Goal: Complete application form: Complete application form

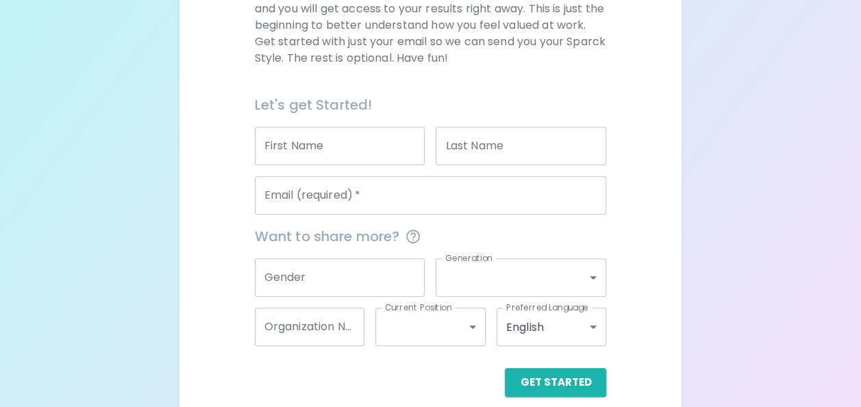
scroll to position [262, 0]
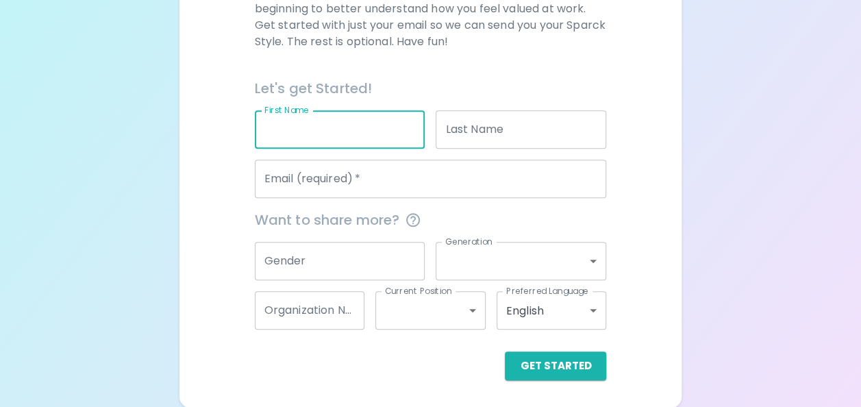
click at [333, 122] on input "First Name" at bounding box center [340, 129] width 171 height 38
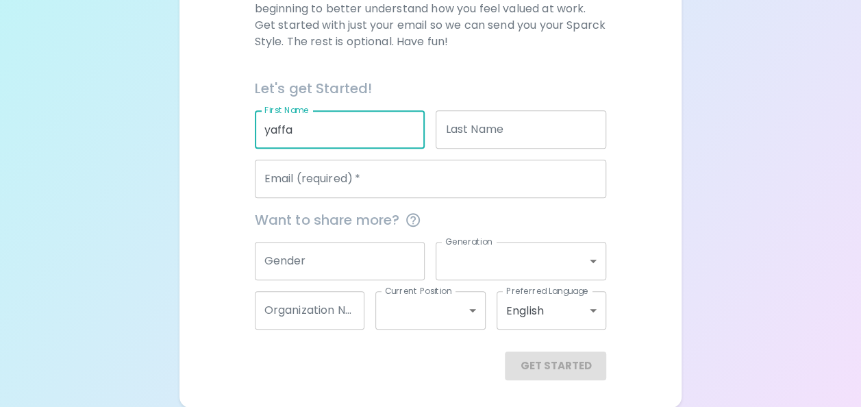
type input "yaffa"
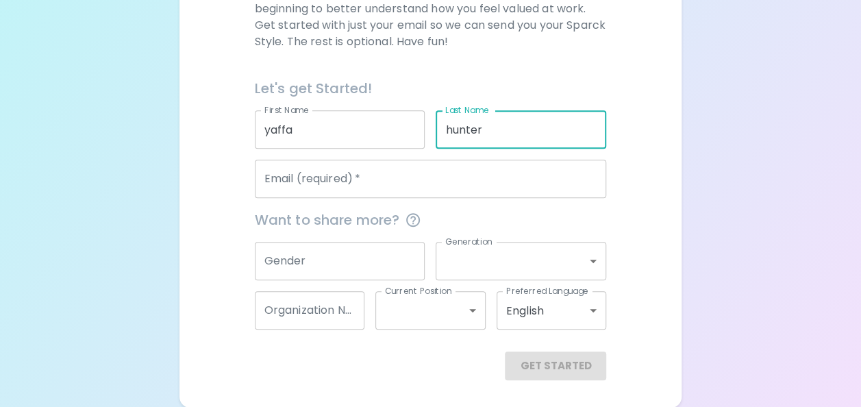
type input "hunter"
click at [336, 181] on input "Email (required)   *" at bounding box center [431, 179] width 352 height 38
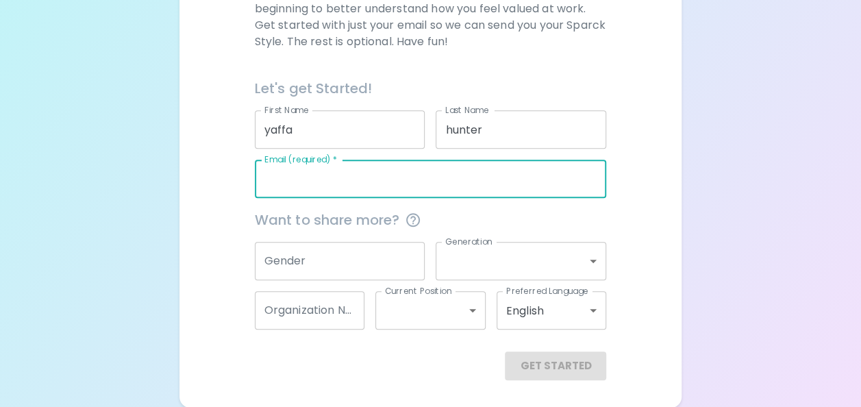
type input "[EMAIL_ADDRESS][DOMAIN_NAME]"
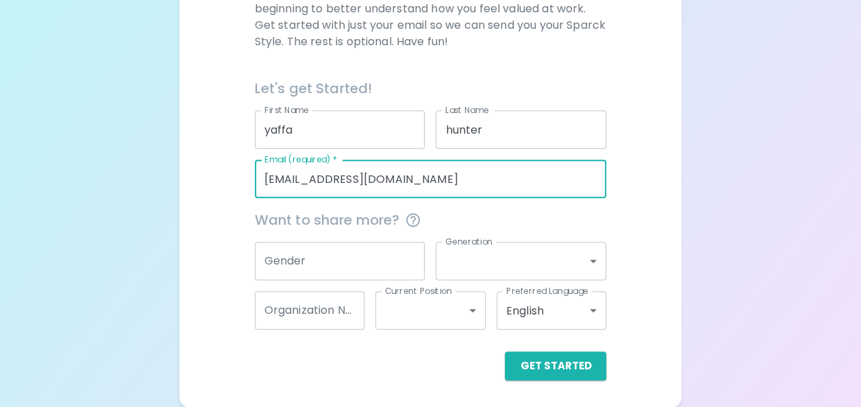
click at [355, 188] on input "[EMAIL_ADDRESS][DOMAIN_NAME]" at bounding box center [431, 179] width 352 height 38
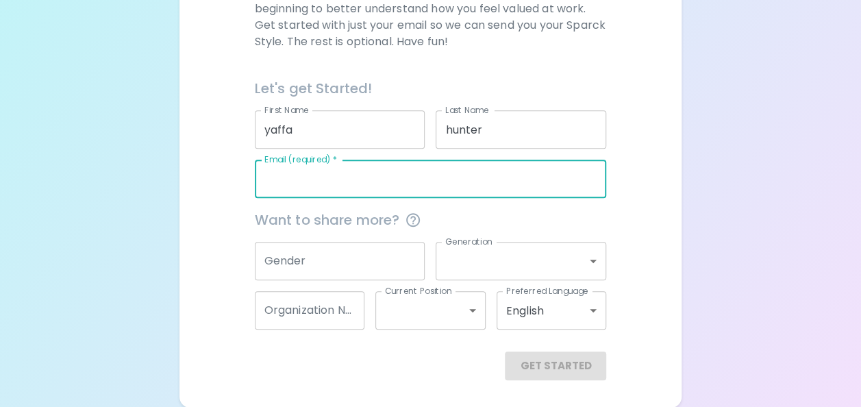
click at [428, 181] on input "Email (required)   *" at bounding box center [431, 179] width 352 height 38
type input "[EMAIL_ADDRESS][DOMAIN_NAME]"
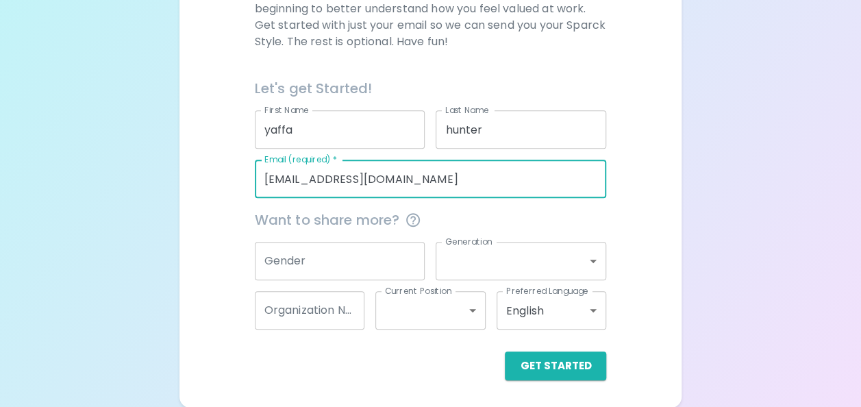
click at [340, 251] on input "Gender" at bounding box center [340, 261] width 171 height 38
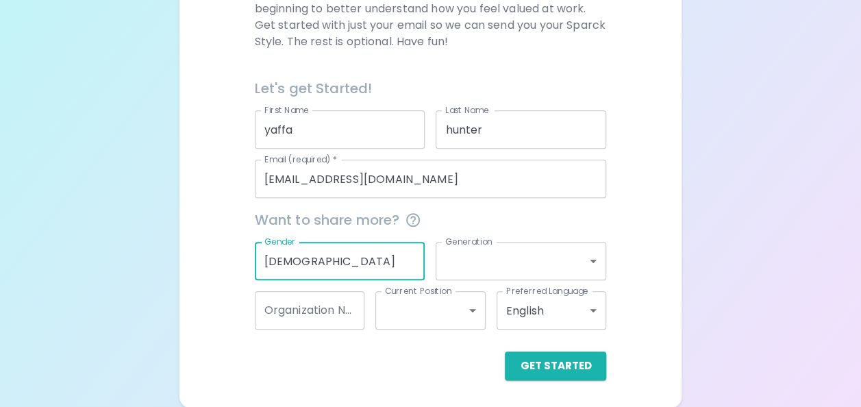
type input "[DEMOGRAPHIC_DATA]"
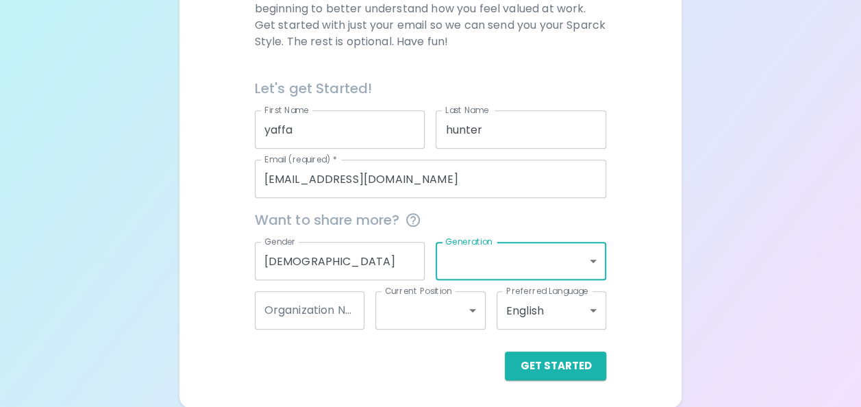
click at [531, 248] on body "Sparck Appreciation Style Quiz We are so excited to work with you to uncover yo…" at bounding box center [430, 72] width 861 height 669
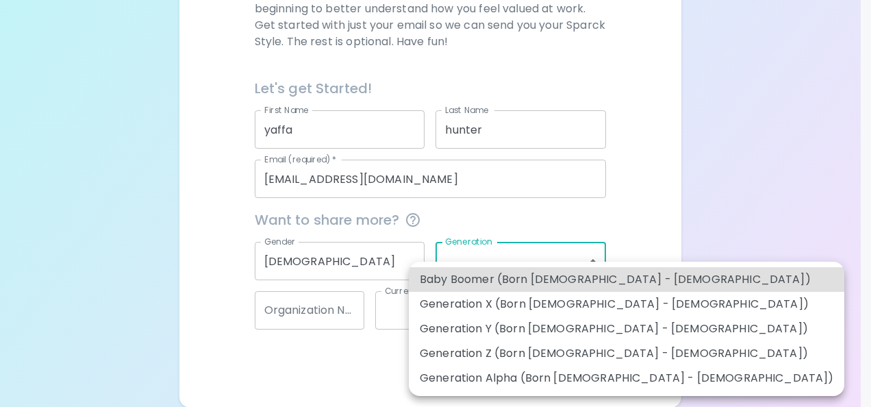
click at [573, 356] on li "Generation Z (Born [DEMOGRAPHIC_DATA] - [DEMOGRAPHIC_DATA])" at bounding box center [627, 353] width 436 height 25
type input "generation_z"
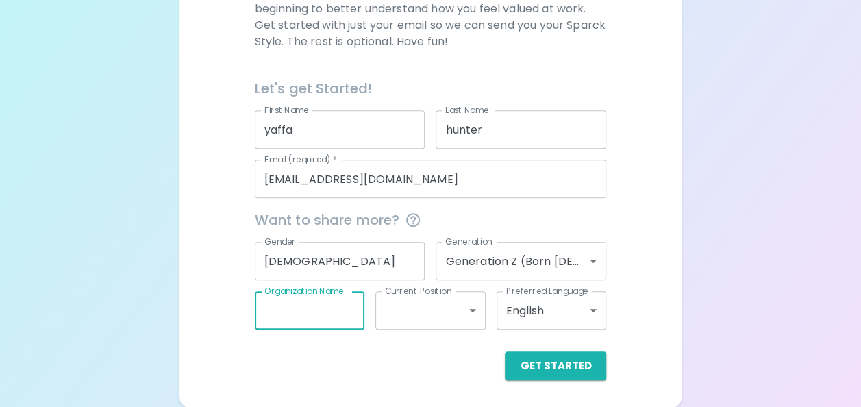
click at [342, 310] on input "Organization Name" at bounding box center [310, 310] width 110 height 38
click at [420, 314] on body "Sparck Appreciation Style Quiz We are so excited to work with you to uncover yo…" at bounding box center [430, 72] width 861 height 669
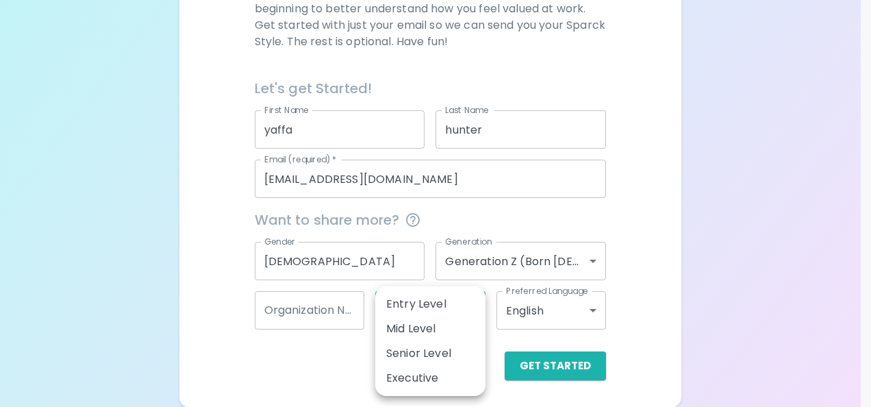
click at [601, 195] on div at bounding box center [435, 203] width 871 height 407
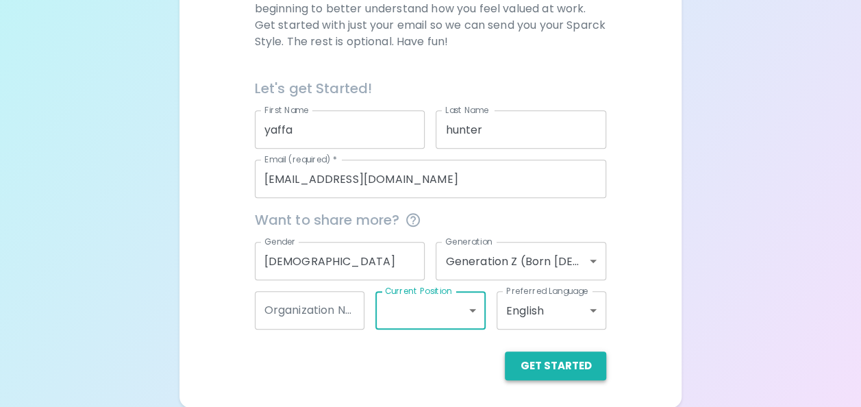
click at [552, 362] on button "Get Started" at bounding box center [555, 365] width 101 height 29
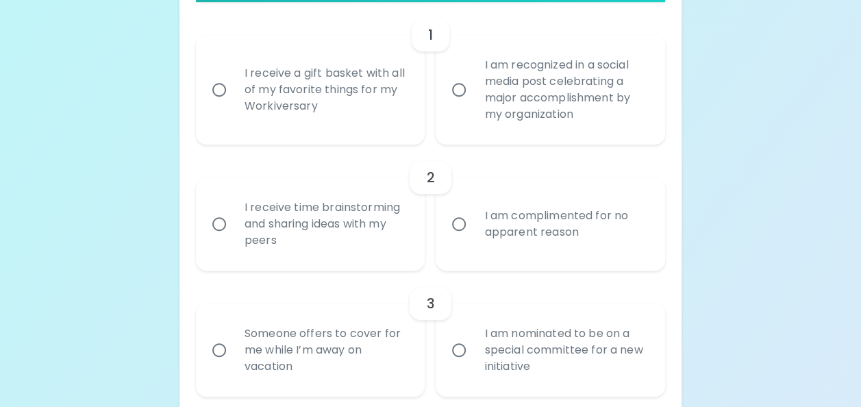
scroll to position [327, 0]
click at [264, 94] on div "I receive a gift basket with all of my favorite things for my Workiversary" at bounding box center [326, 88] width 184 height 82
click at [234, 94] on input "I receive a gift basket with all of my favorite things for my Workiversary" at bounding box center [219, 88] width 29 height 29
radio input "true"
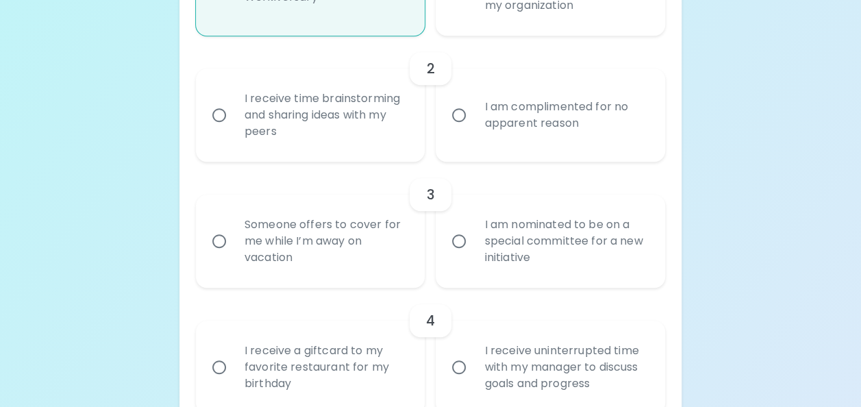
scroll to position [437, 0]
click at [348, 105] on div "I receive time brainstorming and sharing ideas with my peers" at bounding box center [326, 113] width 184 height 82
click at [234, 105] on input "I receive time brainstorming and sharing ideas with my peers" at bounding box center [219, 113] width 29 height 29
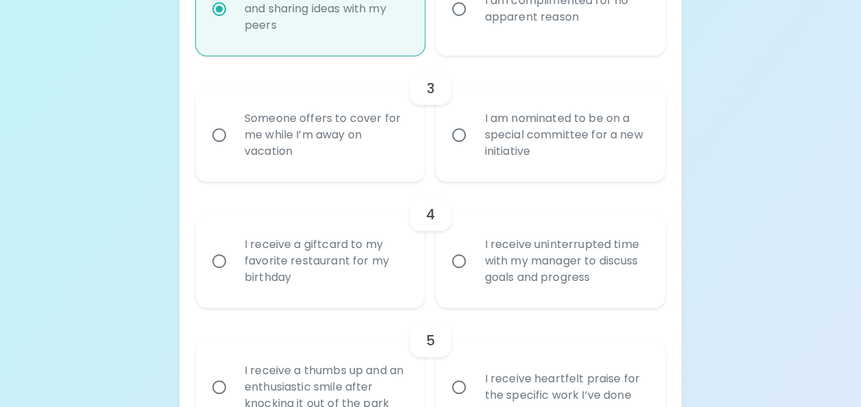
scroll to position [547, 0]
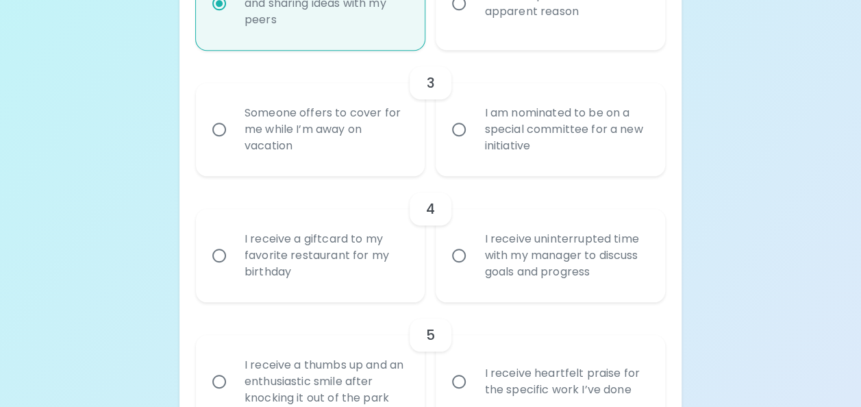
radio input "true"
click at [362, 123] on div "Someone offers to cover for me while I’m away on vacation" at bounding box center [326, 129] width 184 height 82
click at [234, 123] on input "Someone offers to cover for me while I’m away on vacation" at bounding box center [219, 129] width 29 height 29
radio input "false"
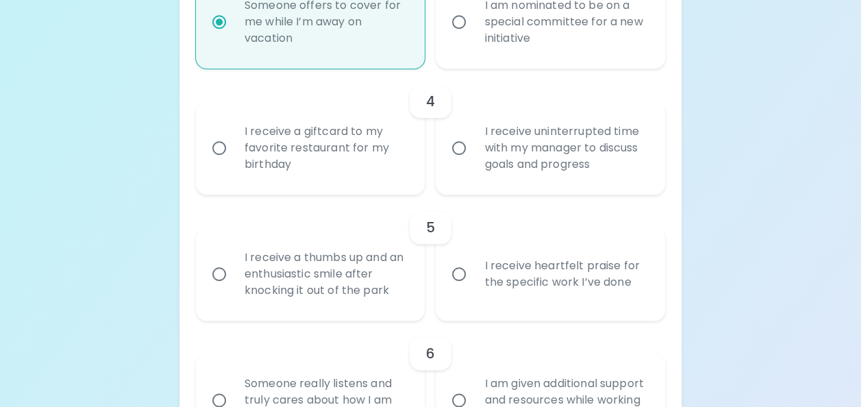
scroll to position [656, 0]
radio input "true"
click at [370, 147] on div "I receive a giftcard to my favorite restaurant for my birthday" at bounding box center [326, 146] width 184 height 82
click at [234, 147] on input "I receive a giftcard to my favorite restaurant for my birthday" at bounding box center [219, 146] width 29 height 29
radio input "false"
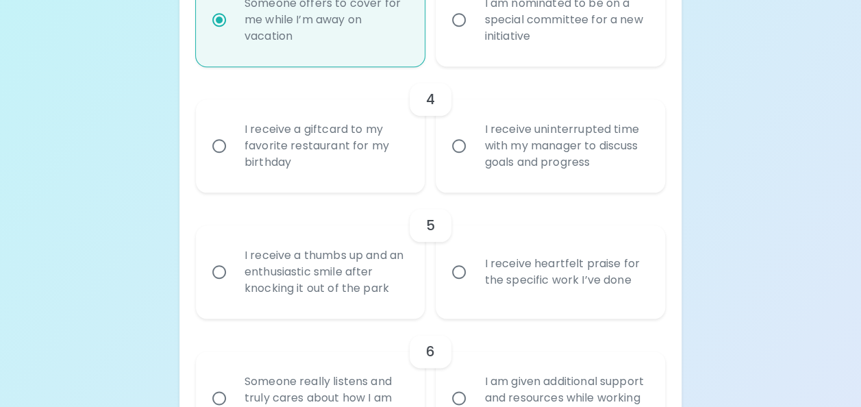
radio input "false"
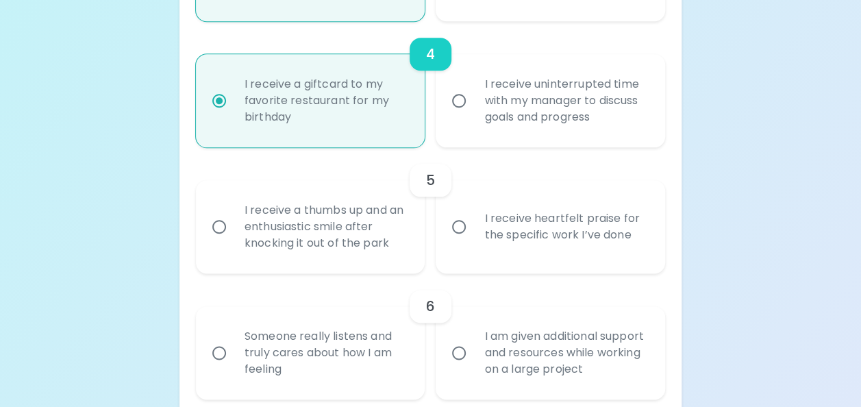
scroll to position [766, 0]
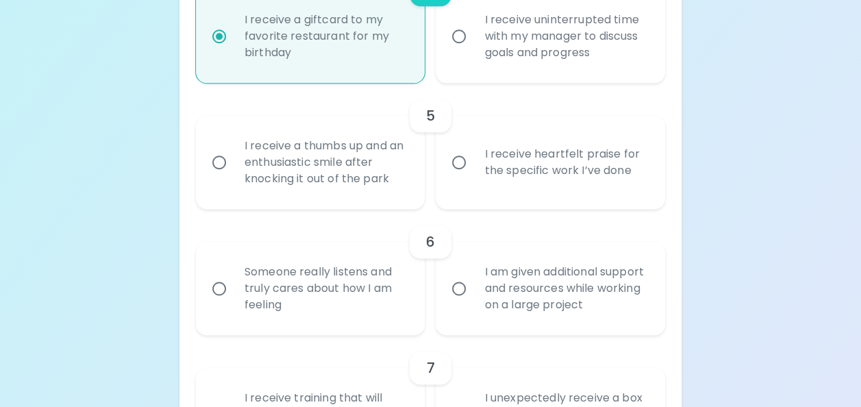
radio input "true"
click at [378, 189] on div "I receive a thumbs up and an enthusiastic smile after knocking it out of the pa…" at bounding box center [326, 162] width 184 height 82
click at [234, 177] on input "I receive a thumbs up and an enthusiastic smile after knocking it out of the pa…" at bounding box center [219, 162] width 29 height 29
radio input "false"
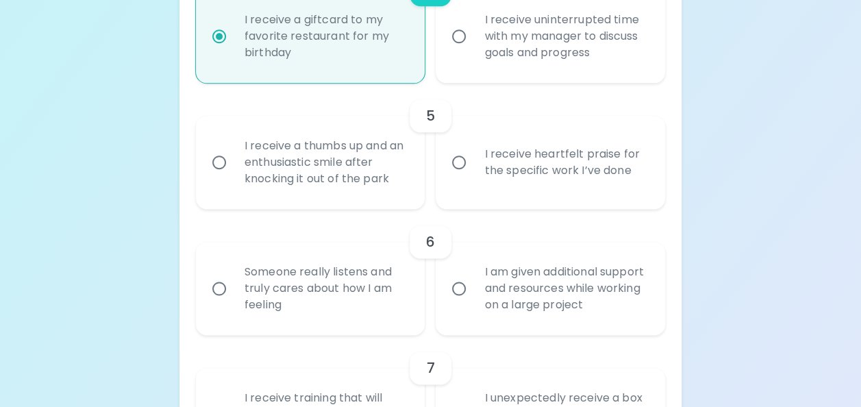
radio input "false"
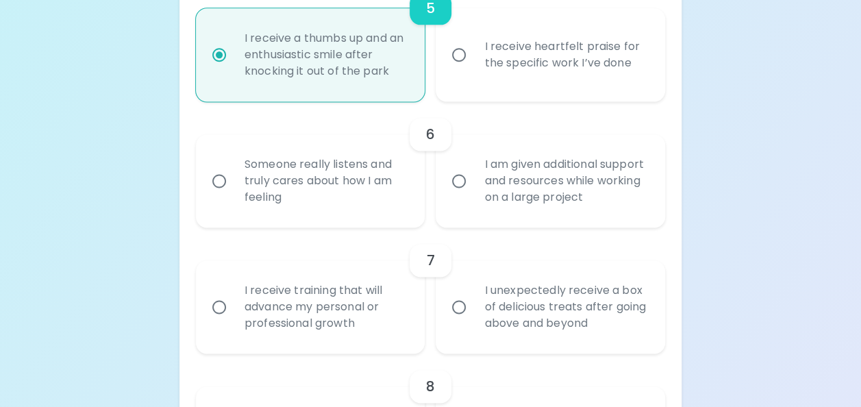
scroll to position [875, 0]
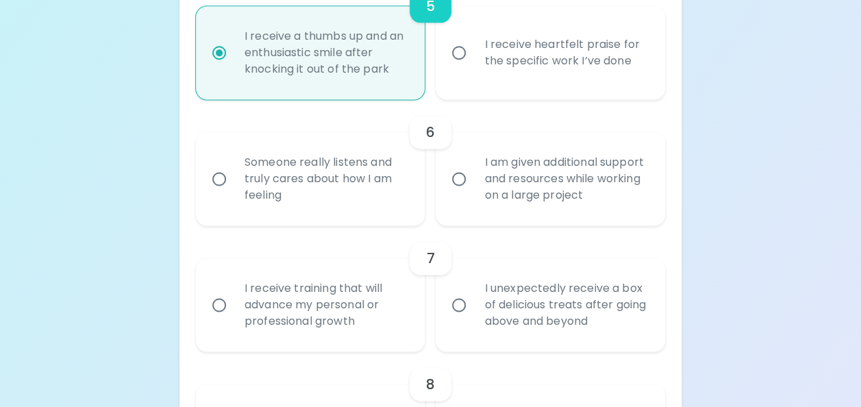
radio input "true"
click at [366, 167] on div "Someone really listens and truly cares about how I am feeling" at bounding box center [326, 179] width 184 height 82
click at [234, 167] on input "Someone really listens and truly cares about how I am feeling" at bounding box center [219, 178] width 29 height 29
radio input "false"
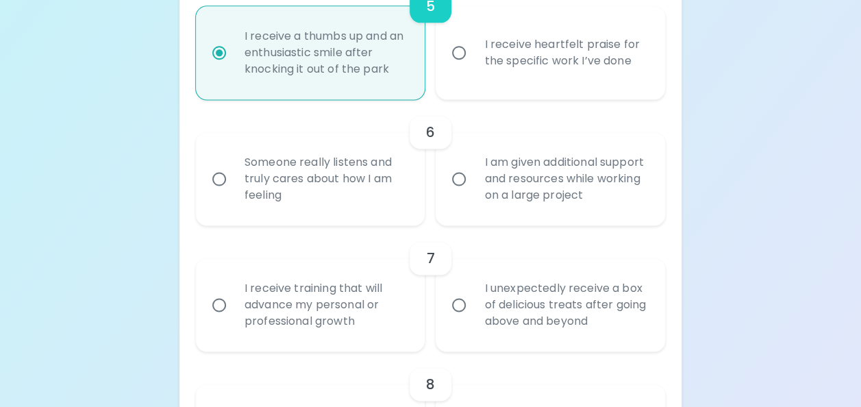
radio input "false"
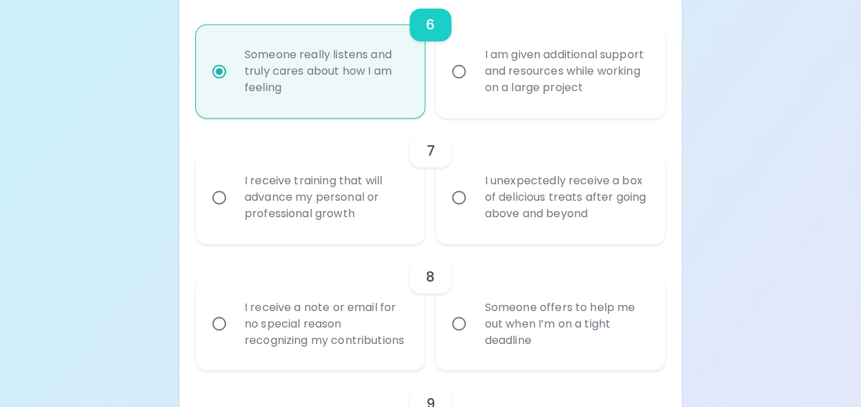
scroll to position [985, 0]
radio input "true"
click at [288, 224] on div "I receive training that will advance my personal or professional growth" at bounding box center [326, 195] width 184 height 82
click at [234, 210] on input "I receive training that will advance my personal or professional growth" at bounding box center [219, 195] width 29 height 29
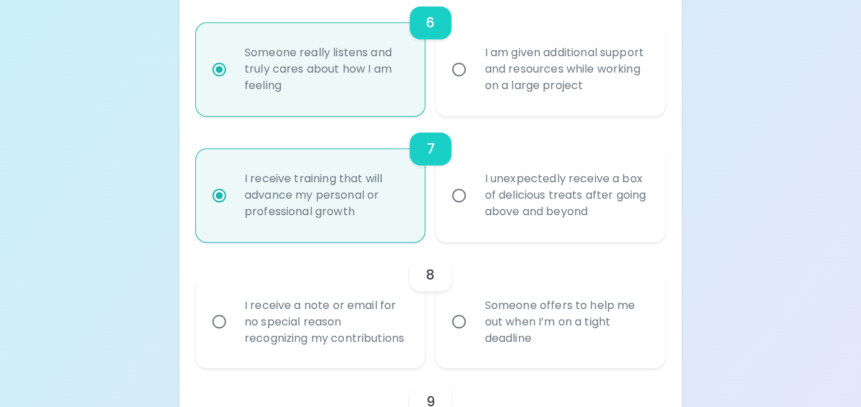
radio input "false"
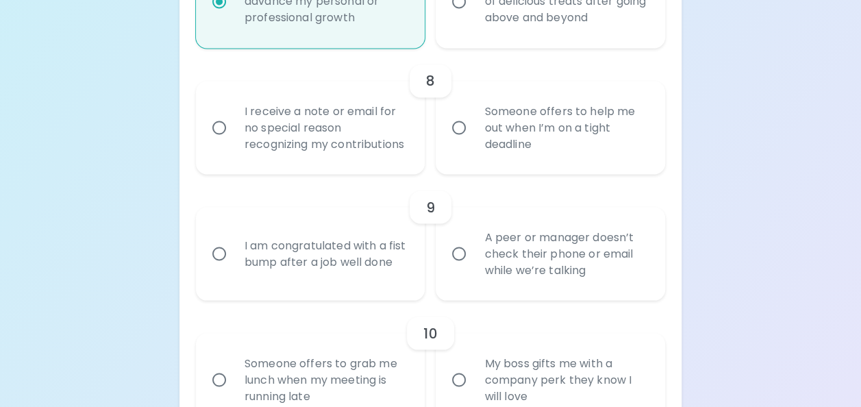
scroll to position [1181, 0]
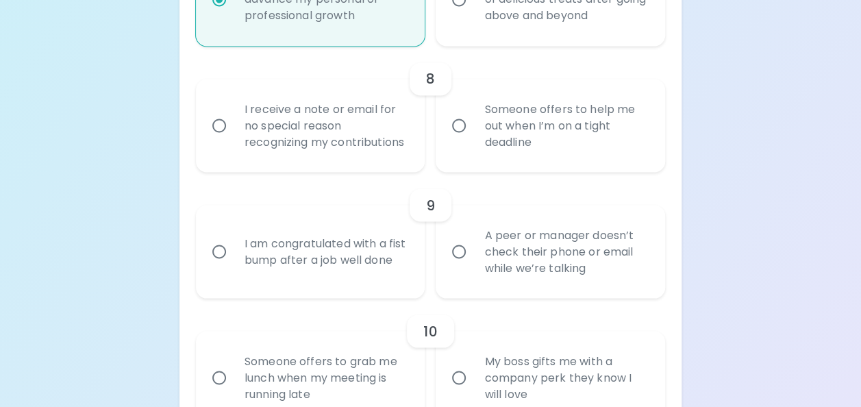
radio input "true"
click at [544, 144] on div "Someone offers to help me out when I’m on a tight deadline" at bounding box center [565, 125] width 184 height 82
click at [473, 140] on input "Someone offers to help me out when I’m on a tight deadline" at bounding box center [459, 125] width 29 height 29
radio input "false"
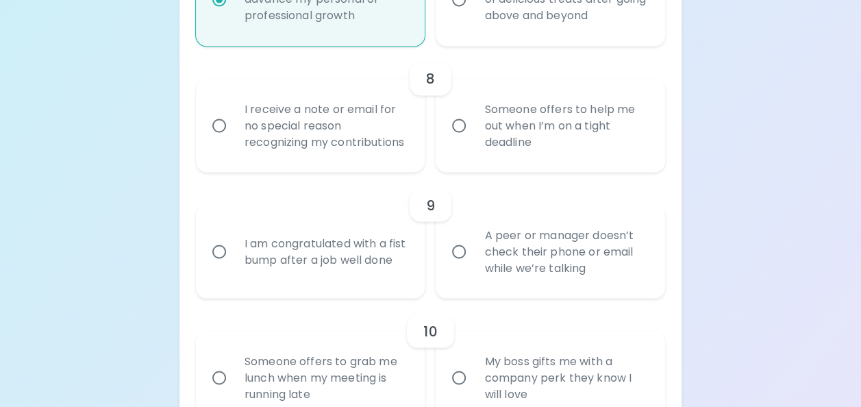
radio input "false"
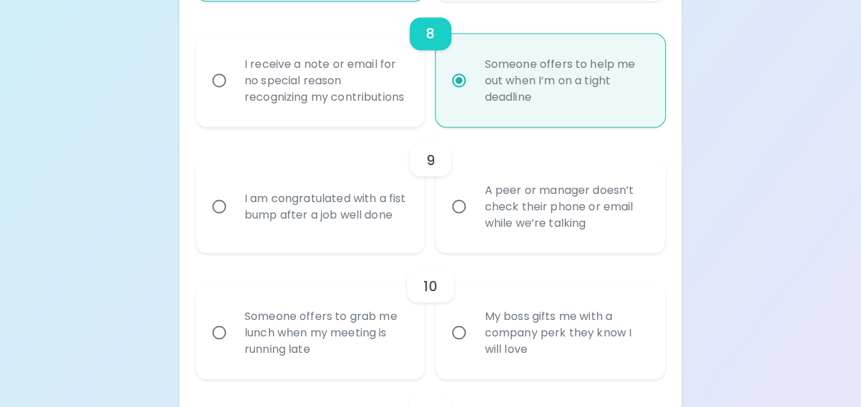
scroll to position [1290, 0]
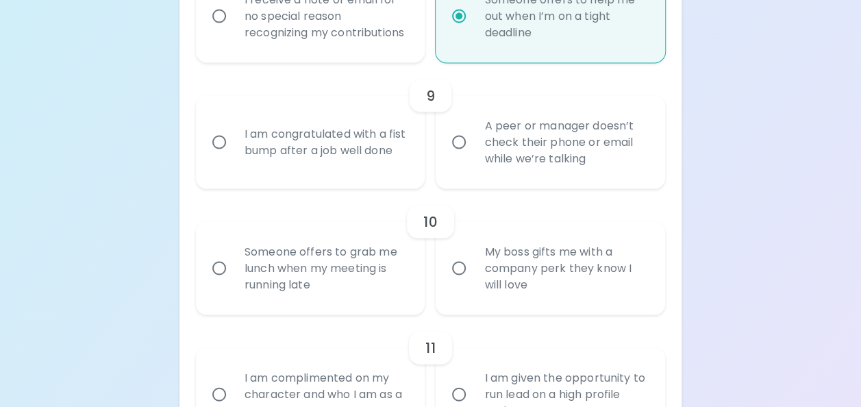
radio input "true"
click at [520, 177] on div "A peer or manager doesn’t check their phone or email while we’re talking" at bounding box center [565, 142] width 184 height 82
click at [473, 156] on input "A peer or manager doesn’t check their phone or email while we’re talking" at bounding box center [459, 141] width 29 height 29
radio input "false"
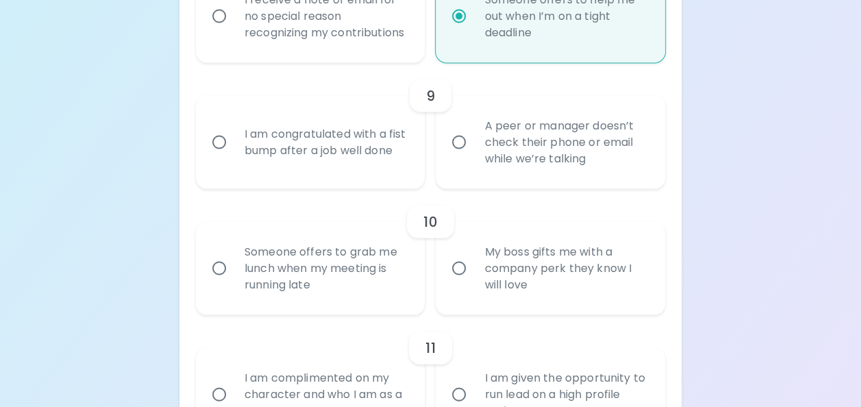
radio input "false"
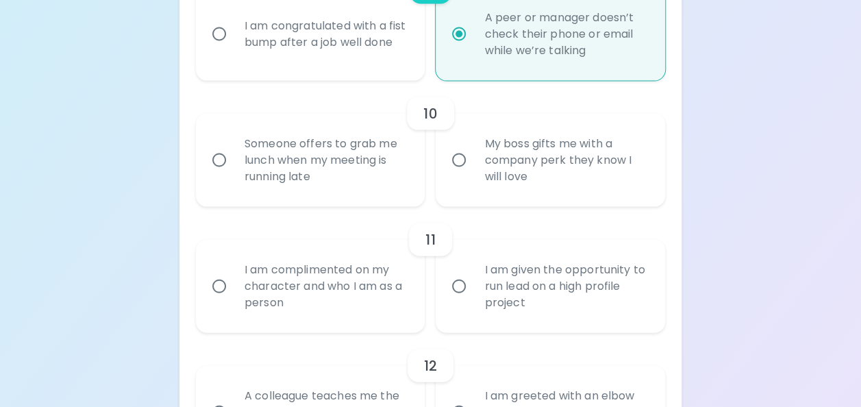
scroll to position [1400, 0]
radio input "true"
click at [353, 165] on div "Someone offers to grab me lunch when my meeting is running late" at bounding box center [326, 158] width 184 height 82
click at [234, 165] on input "Someone offers to grab me lunch when my meeting is running late" at bounding box center [219, 158] width 29 height 29
radio input "false"
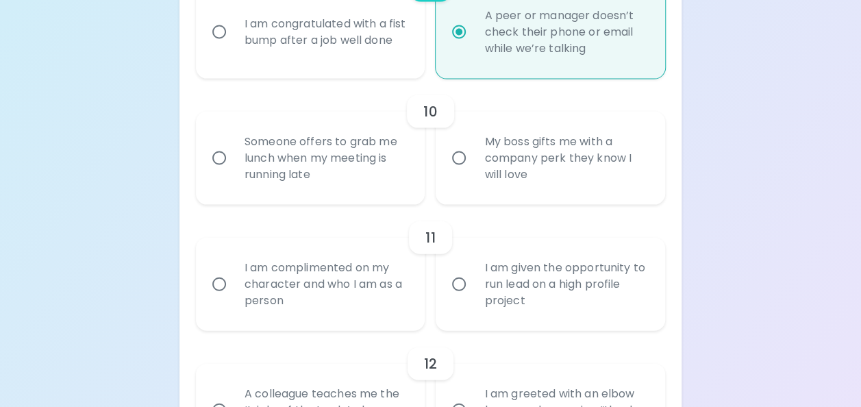
radio input "false"
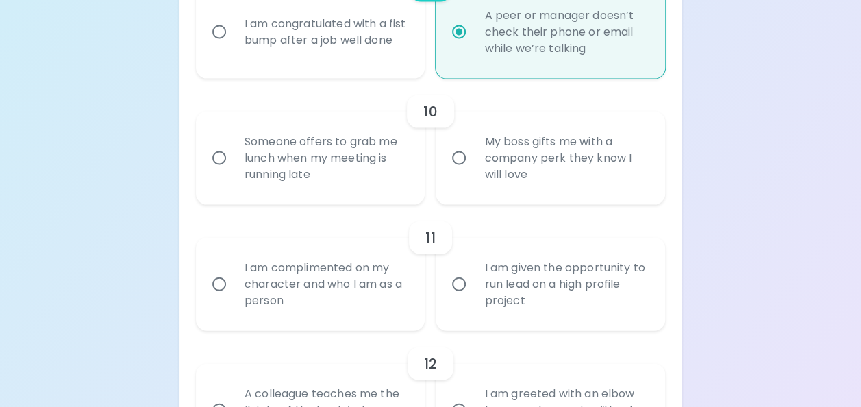
radio input "false"
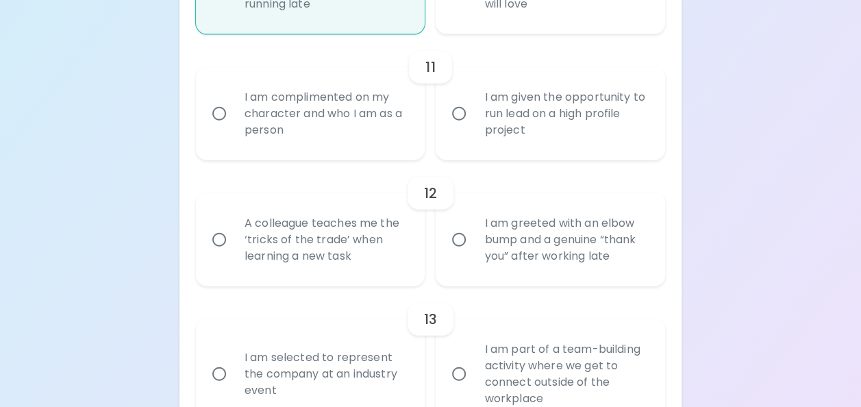
scroll to position [1573, 0]
radio input "true"
click at [295, 142] on div "I am complimented on my character and who I am as a person" at bounding box center [326, 112] width 184 height 82
click at [234, 126] on input "I am complimented on my character and who I am as a person" at bounding box center [219, 111] width 29 height 29
radio input "false"
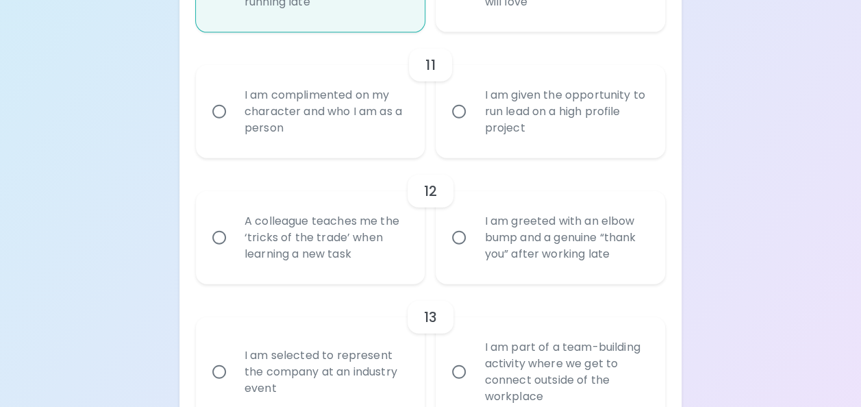
radio input "false"
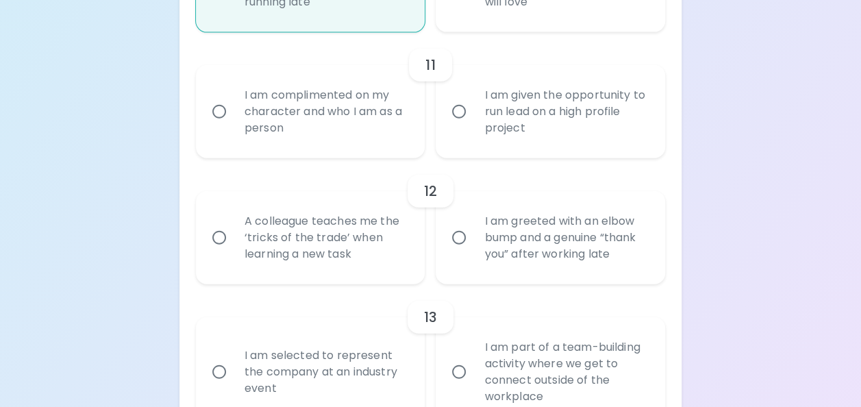
radio input "false"
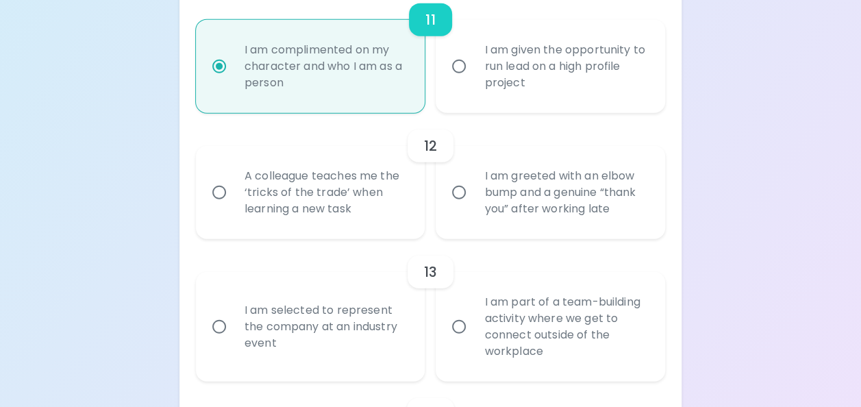
scroll to position [1682, 0]
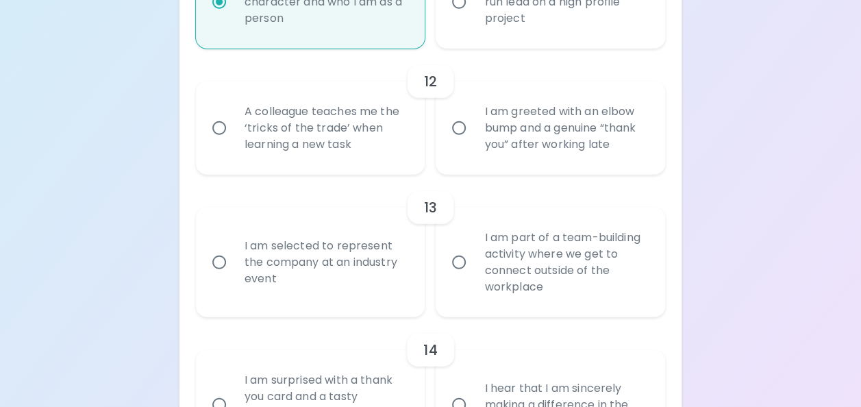
radio input "true"
click at [344, 156] on div "A colleague teaches me the ‘tricks of the trade’ when learning a new task" at bounding box center [326, 128] width 184 height 82
click at [234, 142] on input "A colleague teaches me the ‘tricks of the trade’ when learning a new task" at bounding box center [219, 128] width 29 height 29
radio input "false"
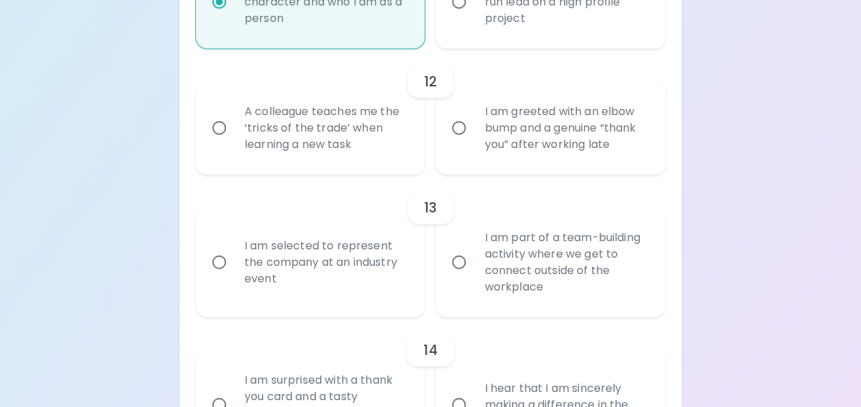
radio input "false"
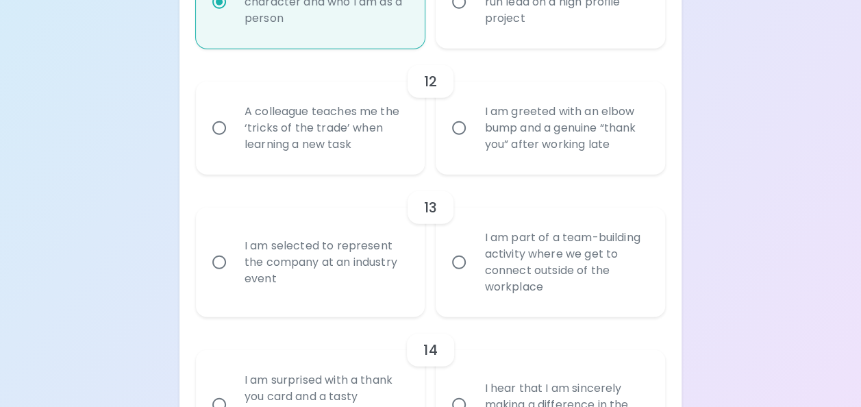
radio input "false"
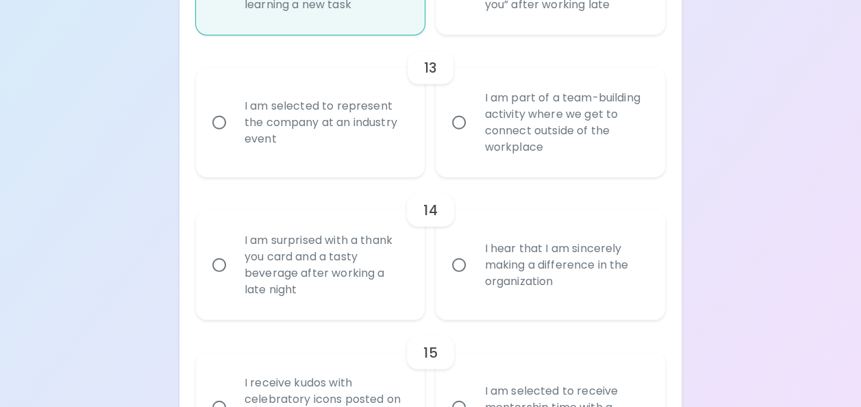
scroll to position [1814, 0]
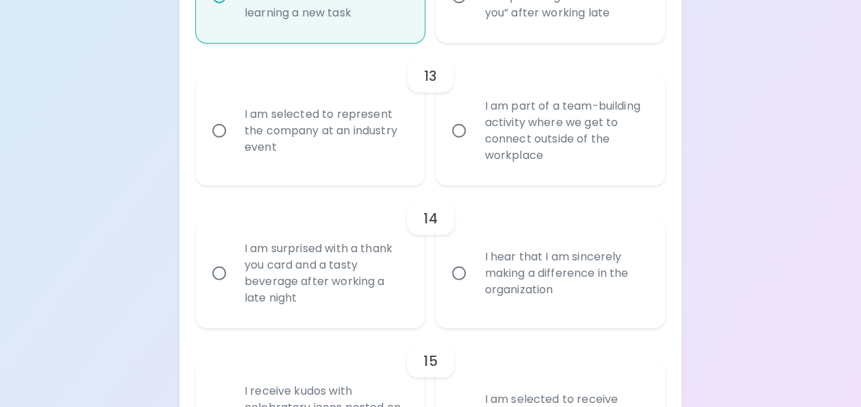
radio input "true"
click at [499, 153] on div "I am part of a team-building activity where we get to connect outside of the wo…" at bounding box center [565, 131] width 184 height 99
click at [473, 145] on input "I am part of a team-building activity where we get to connect outside of the wo…" at bounding box center [459, 130] width 29 height 29
radio input "false"
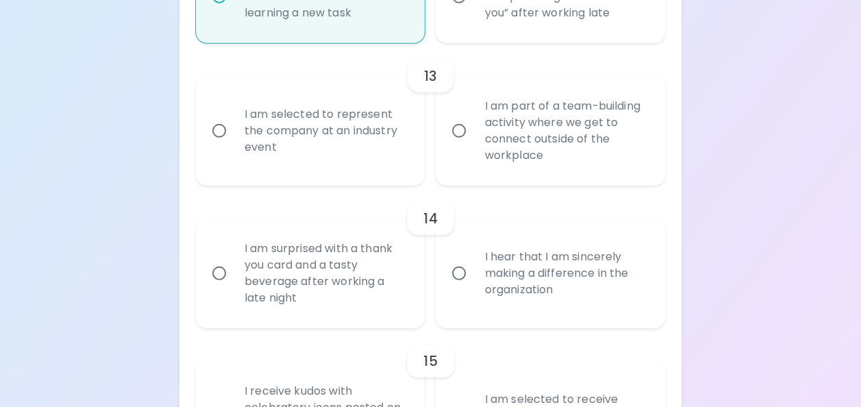
radio input "false"
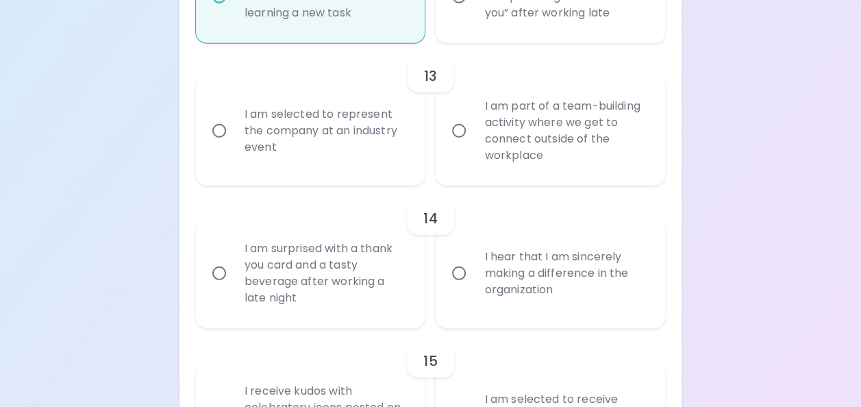
radio input "false"
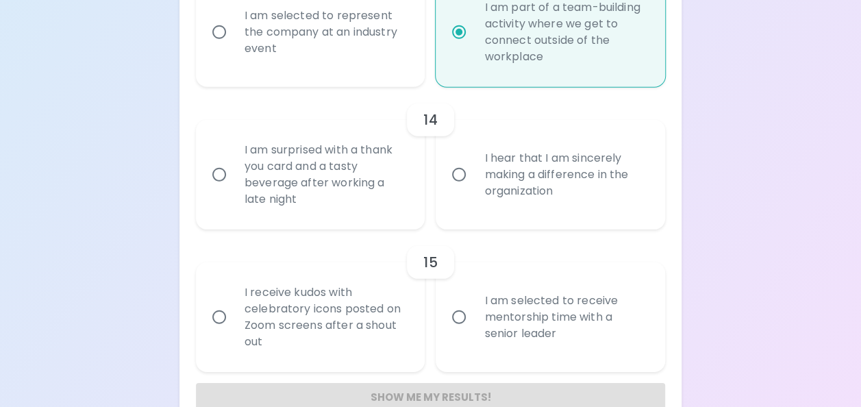
scroll to position [1923, 0]
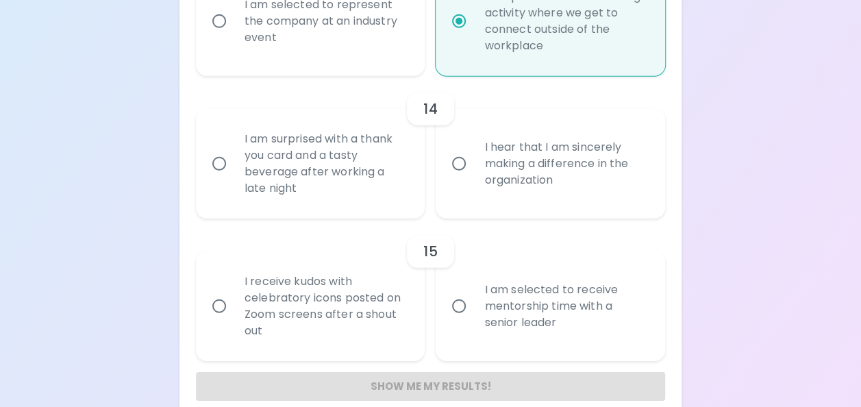
radio input "true"
click at [360, 163] on div "I am surprised with a thank you card and a tasty beverage after working a late …" at bounding box center [326, 163] width 184 height 99
click at [234, 163] on input "I am surprised with a thank you card and a tasty beverage after working a late …" at bounding box center [219, 163] width 29 height 29
radio input "false"
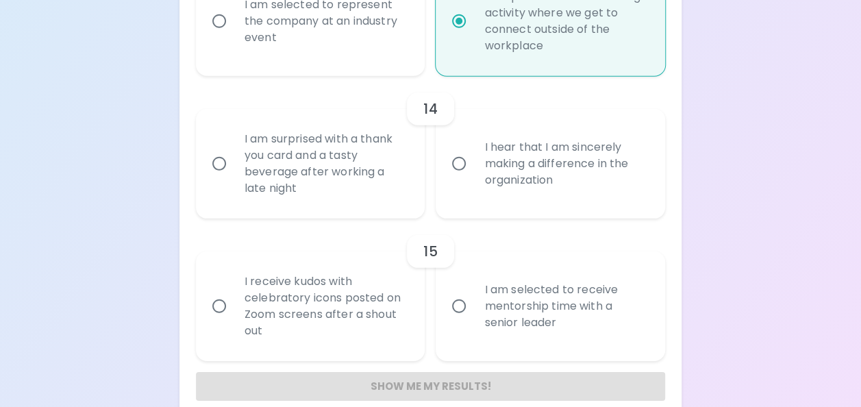
radio input "false"
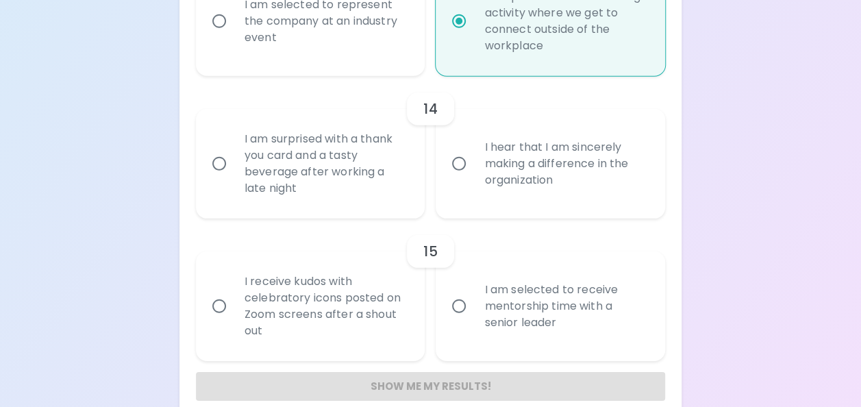
radio input "false"
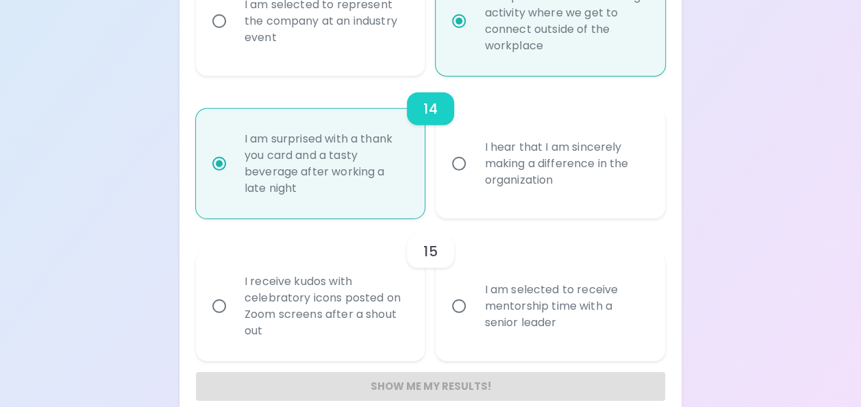
scroll to position [1960, 0]
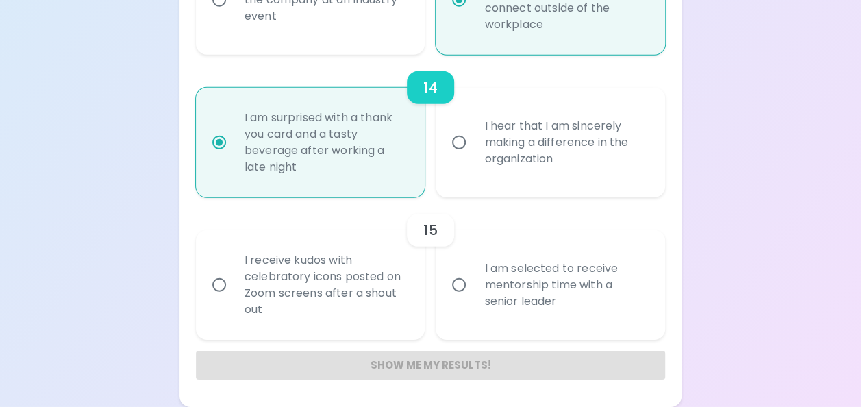
radio input "true"
click at [337, 300] on div "I receive kudos with celebratory icons posted on Zoom screens after a shout out" at bounding box center [326, 285] width 184 height 99
click at [234, 299] on input "I receive kudos with celebratory icons posted on Zoom screens after a shout out" at bounding box center [219, 285] width 29 height 29
radio input "false"
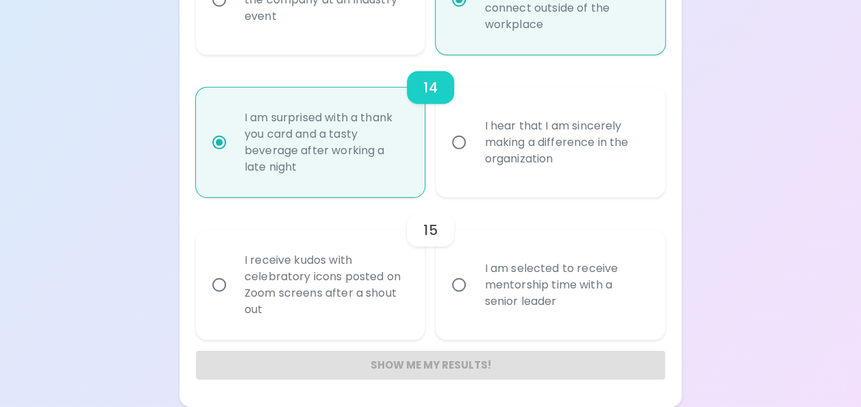
radio input "false"
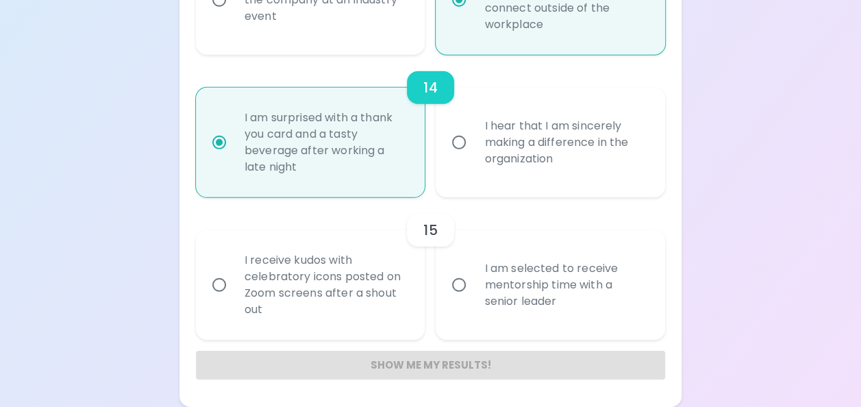
radio input "false"
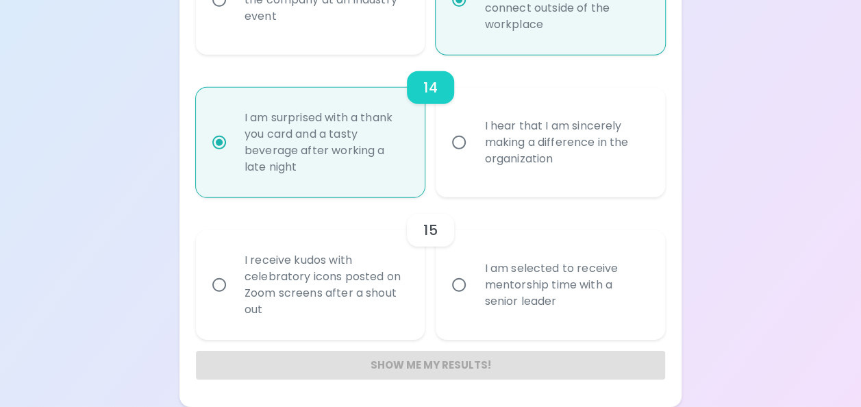
radio input "false"
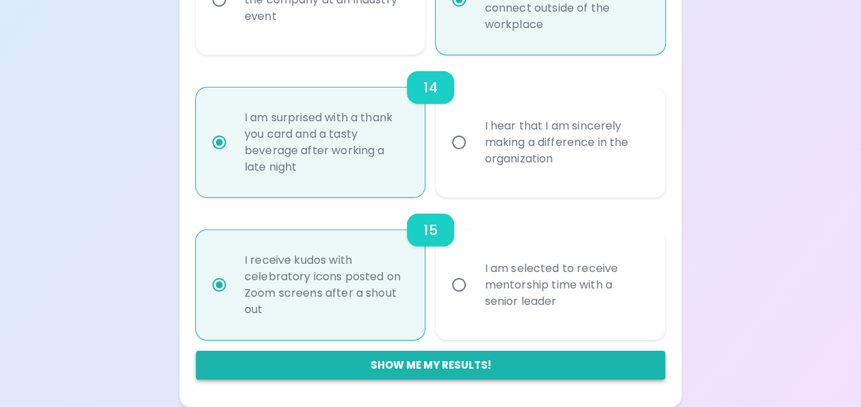
radio input "true"
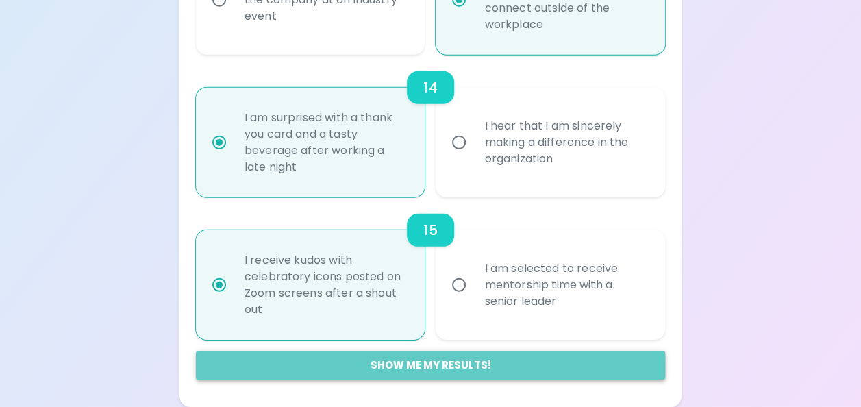
click at [404, 370] on button "Show me my results!" at bounding box center [430, 365] width 469 height 29
radio input "false"
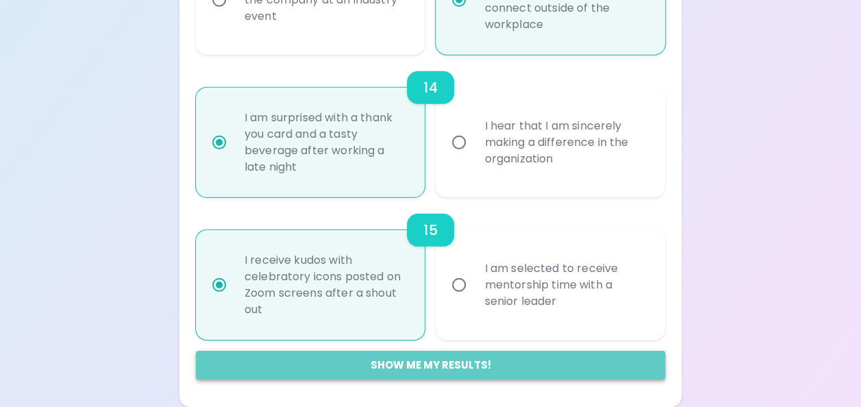
radio input "false"
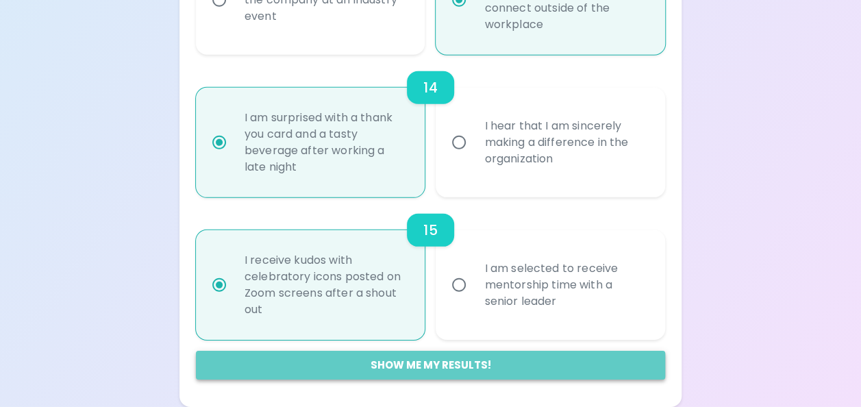
radio input "false"
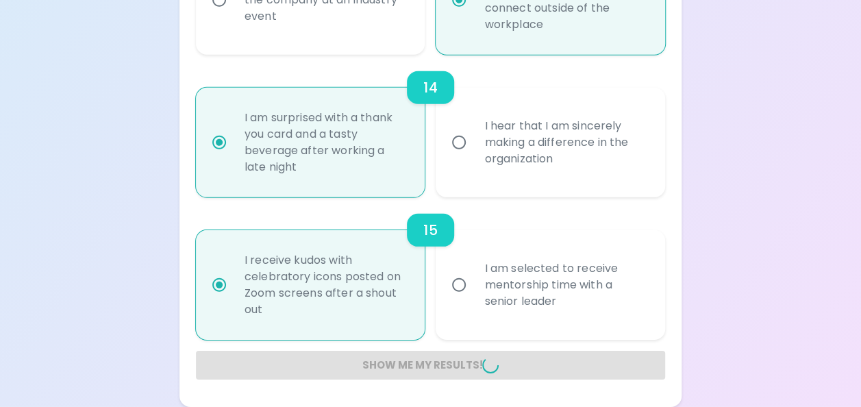
radio input "false"
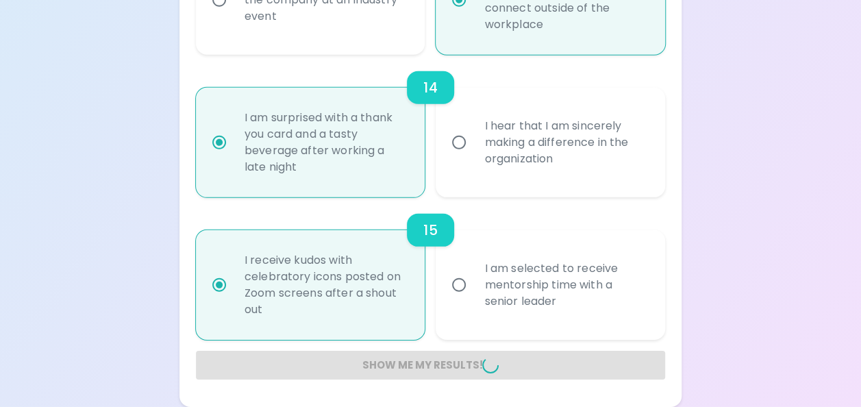
radio input "false"
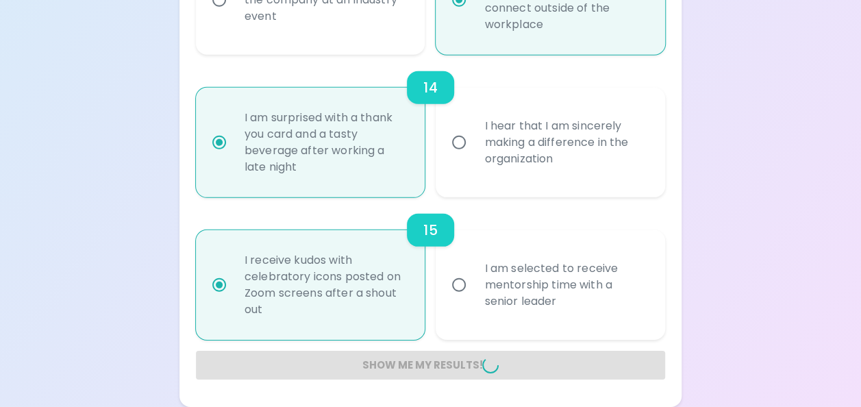
radio input "false"
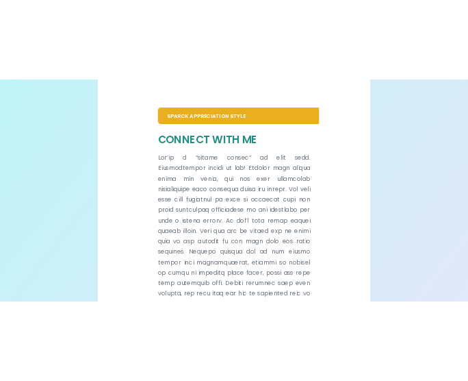
scroll to position [0, 0]
